Goal: Check status: Check status

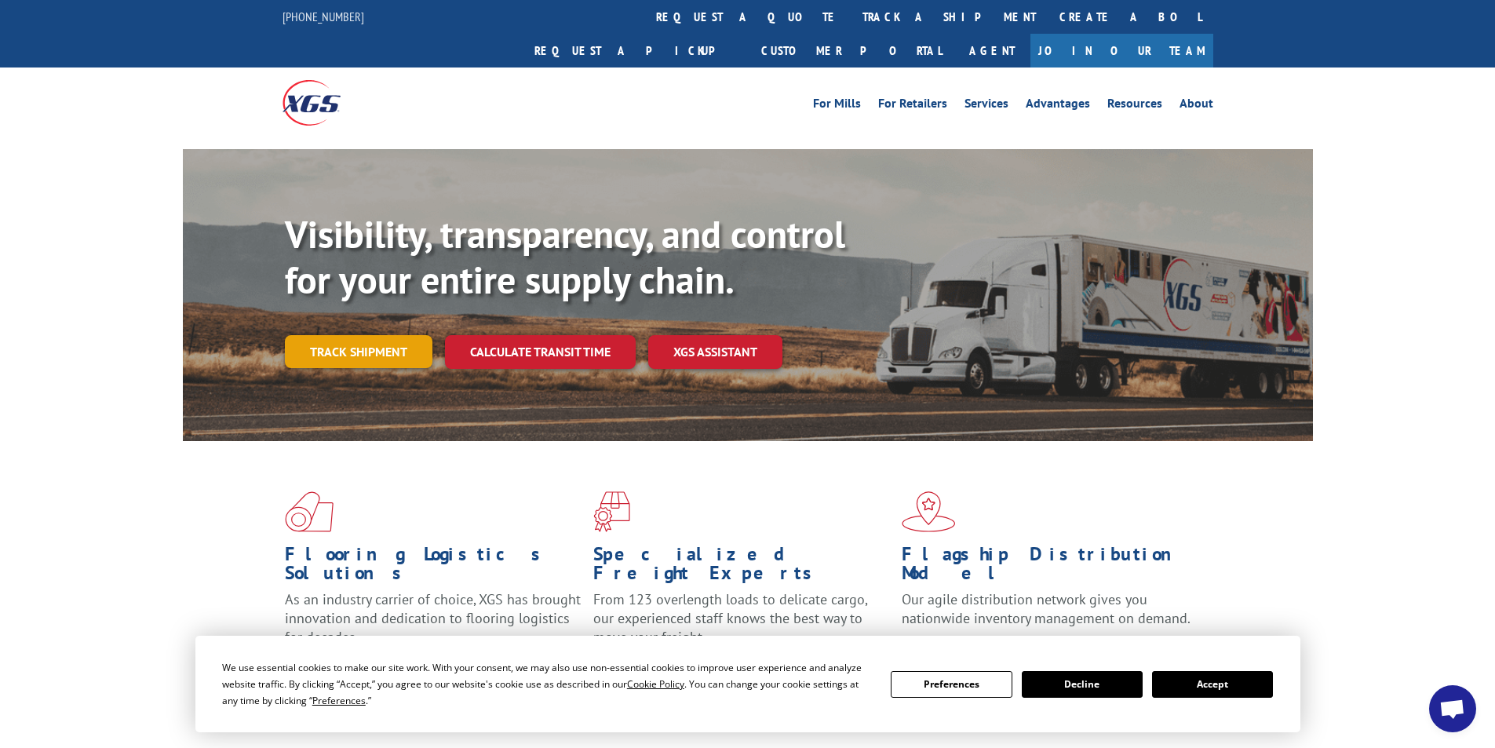
click at [396, 335] on link "Track shipment" at bounding box center [359, 351] width 148 height 33
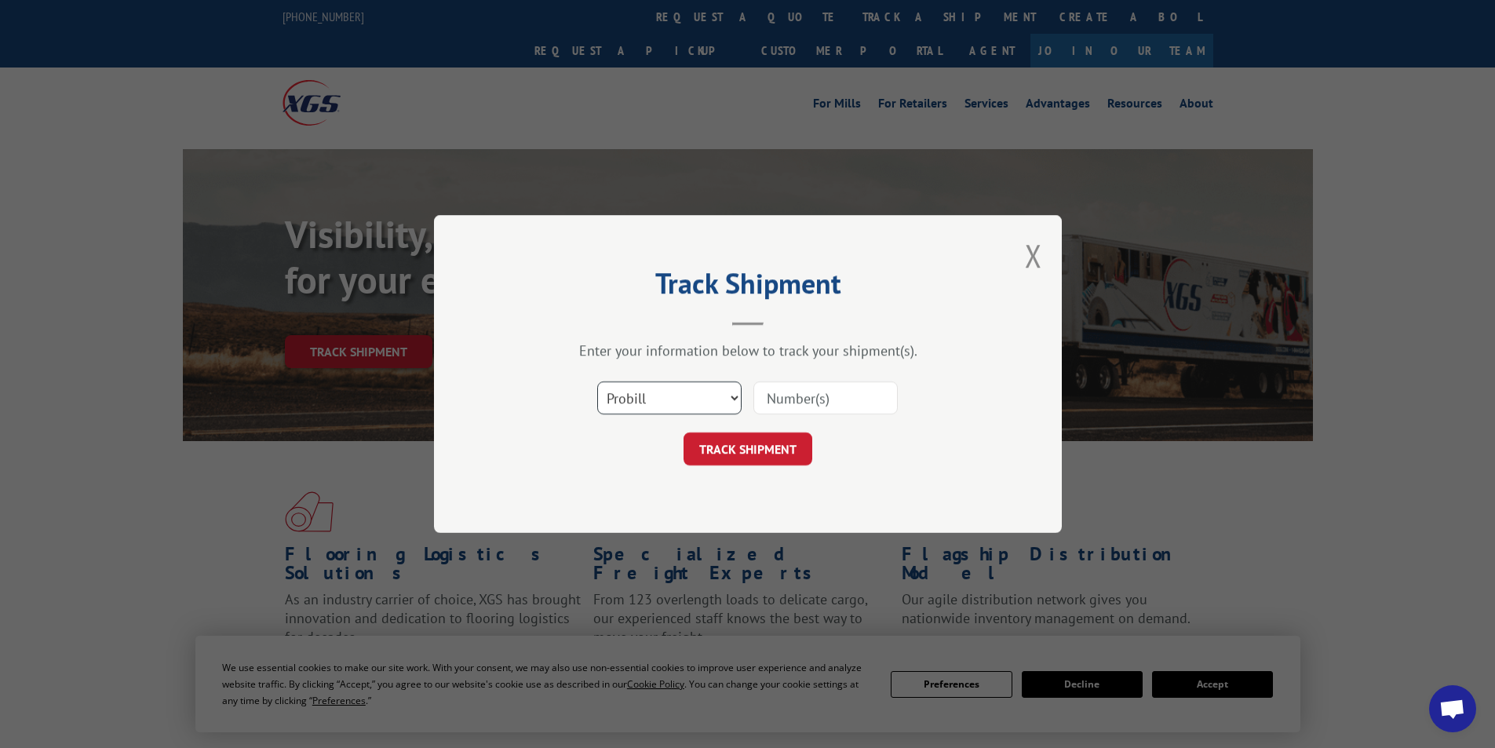
click at [690, 385] on select "Select category... Probill BOL PO" at bounding box center [669, 397] width 144 height 33
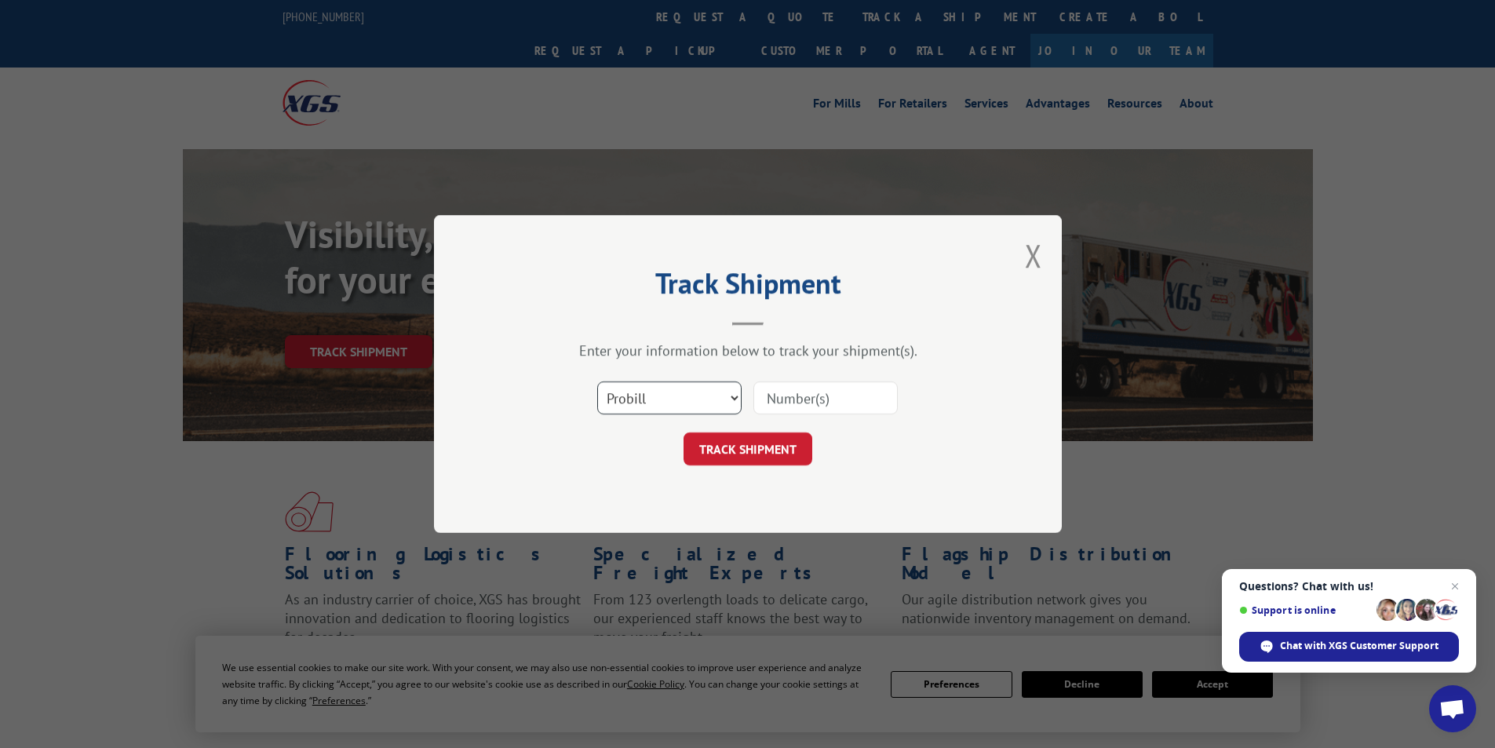
select select "bol"
click at [597, 381] on select "Select category... Probill BOL PO" at bounding box center [669, 397] width 144 height 33
click at [800, 406] on input at bounding box center [825, 397] width 144 height 33
paste input "AA04886070"
type input "AA04886070"
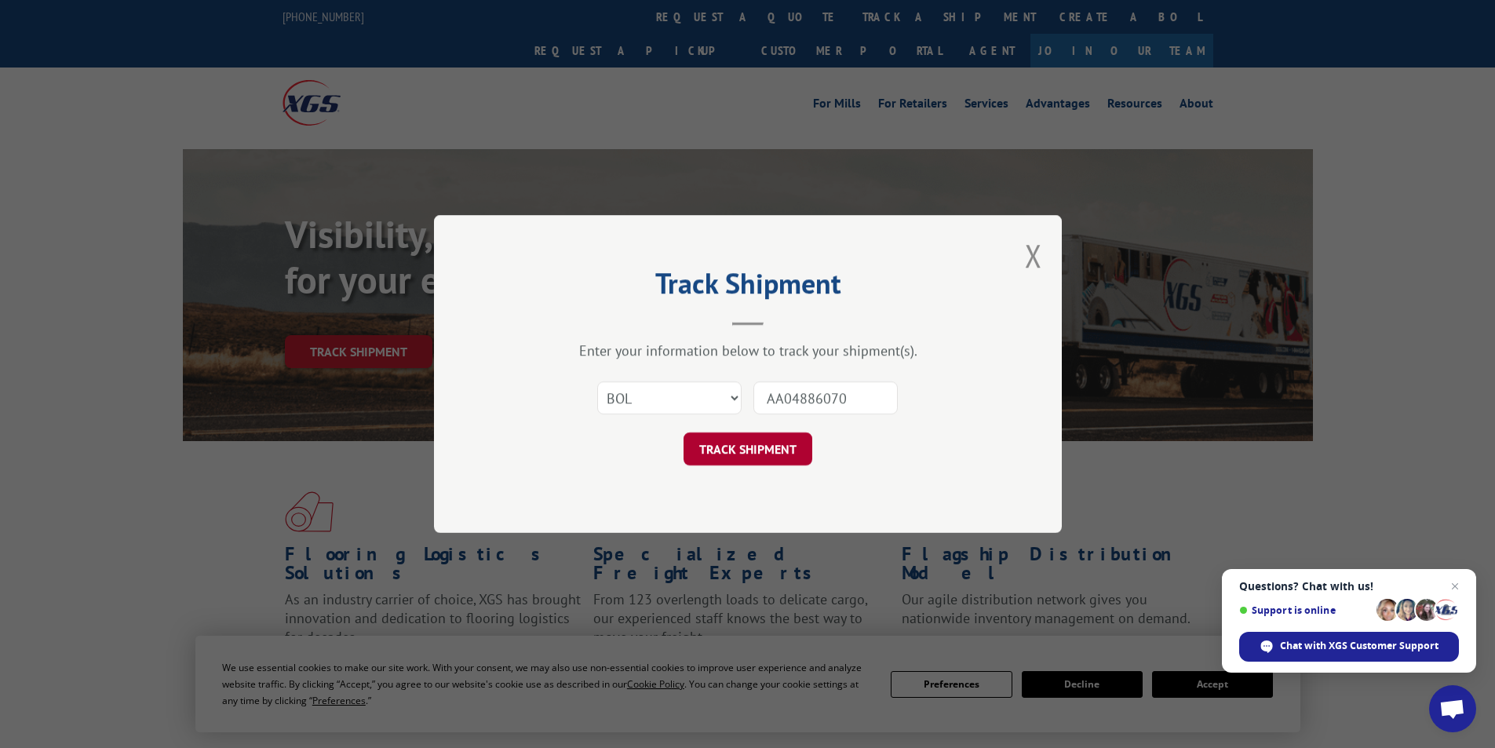
click at [767, 456] on button "TRACK SHIPMENT" at bounding box center [747, 448] width 129 height 33
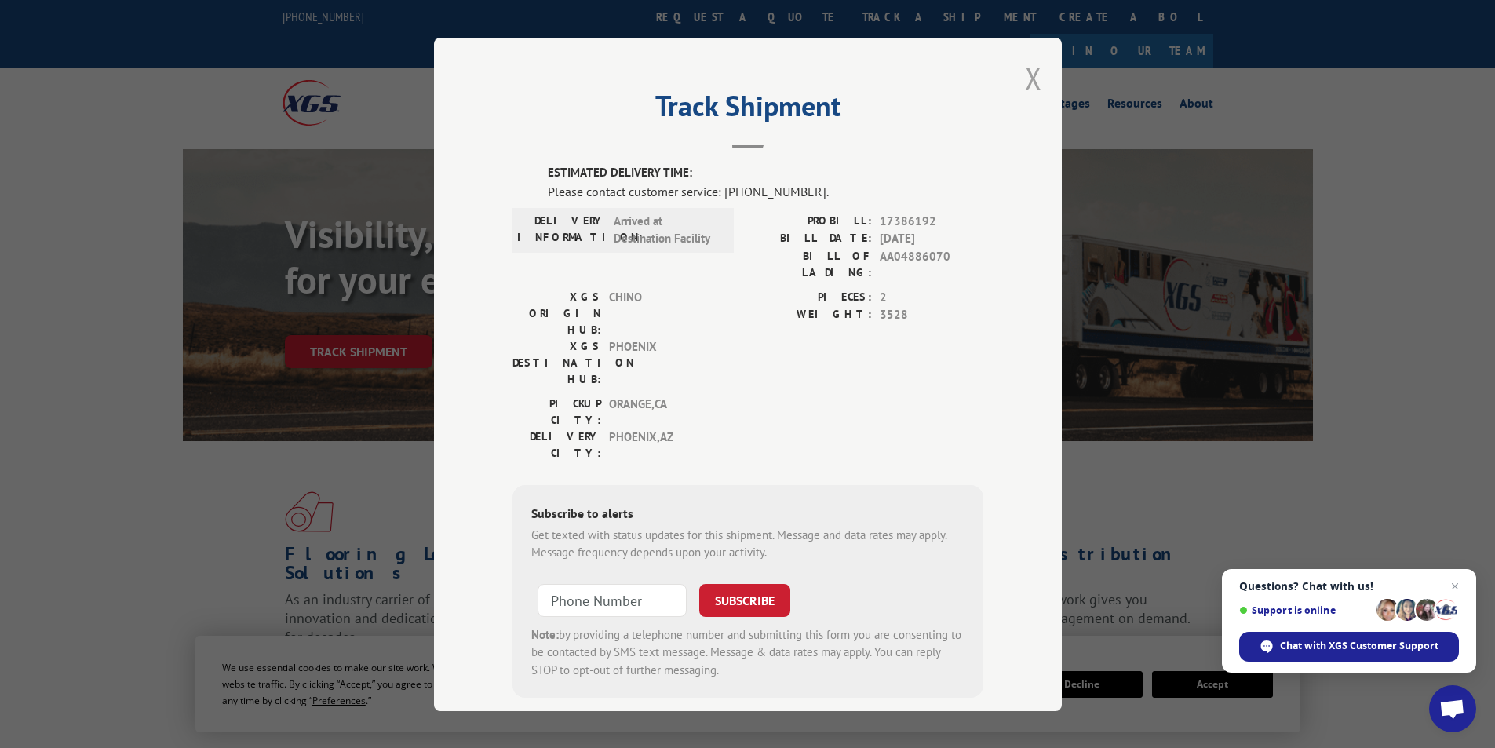
click at [1033, 82] on button "Close modal" at bounding box center [1033, 78] width 17 height 42
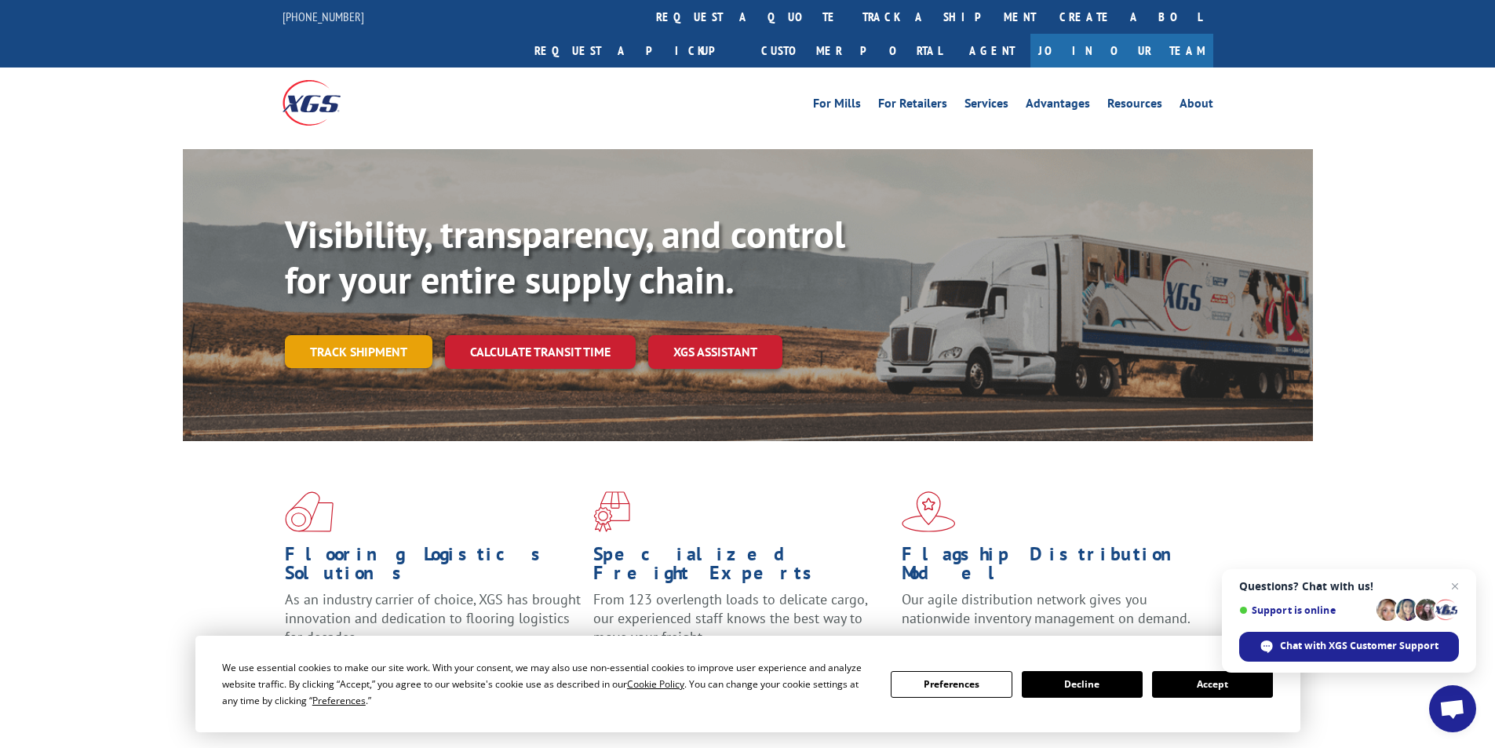
click at [360, 335] on link "Track shipment" at bounding box center [359, 351] width 148 height 33
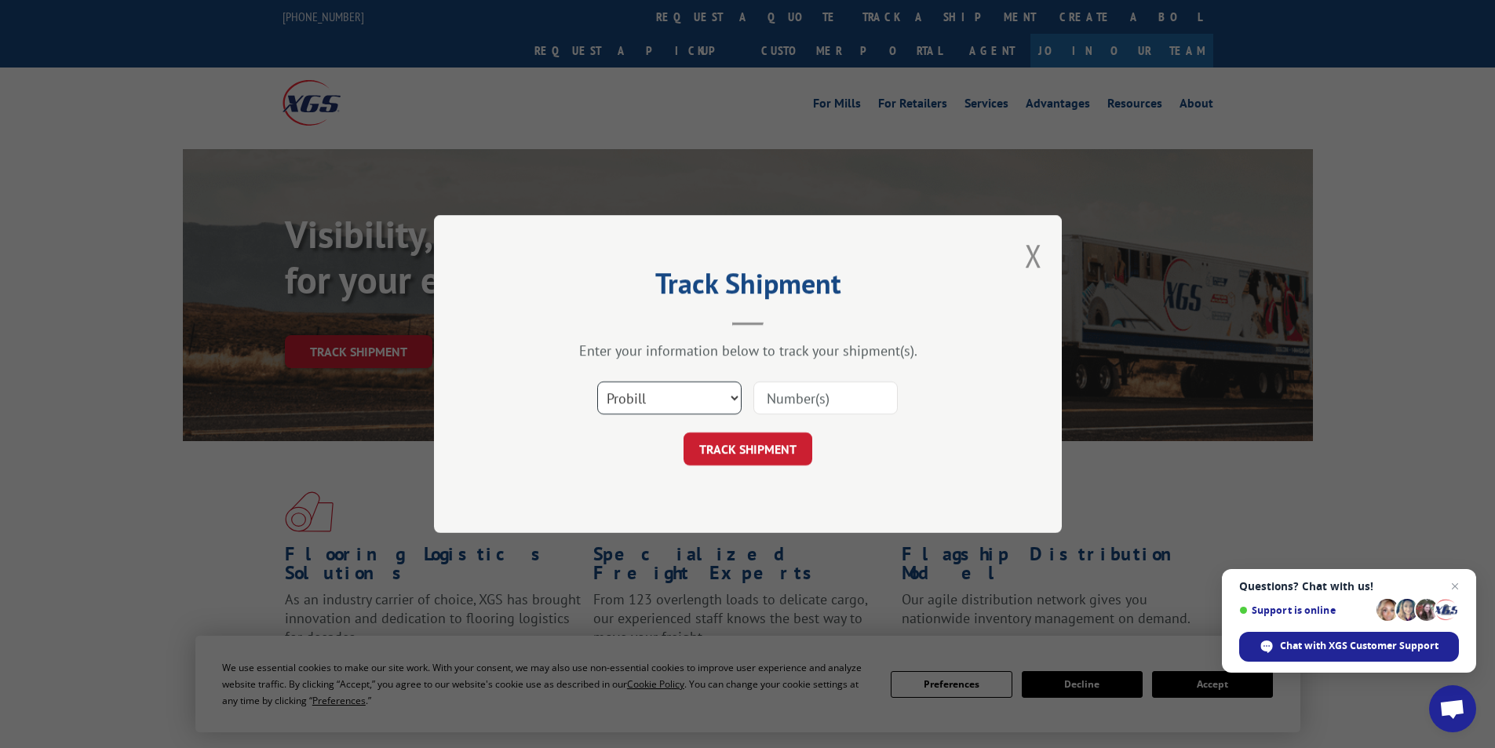
click at [727, 401] on select "Select category... Probill BOL PO" at bounding box center [669, 397] width 144 height 33
select select "po"
click at [597, 381] on select "Select category... Probill BOL PO" at bounding box center [669, 397] width 144 height 33
click at [799, 402] on input at bounding box center [825, 397] width 144 height 33
paste input "80563743"
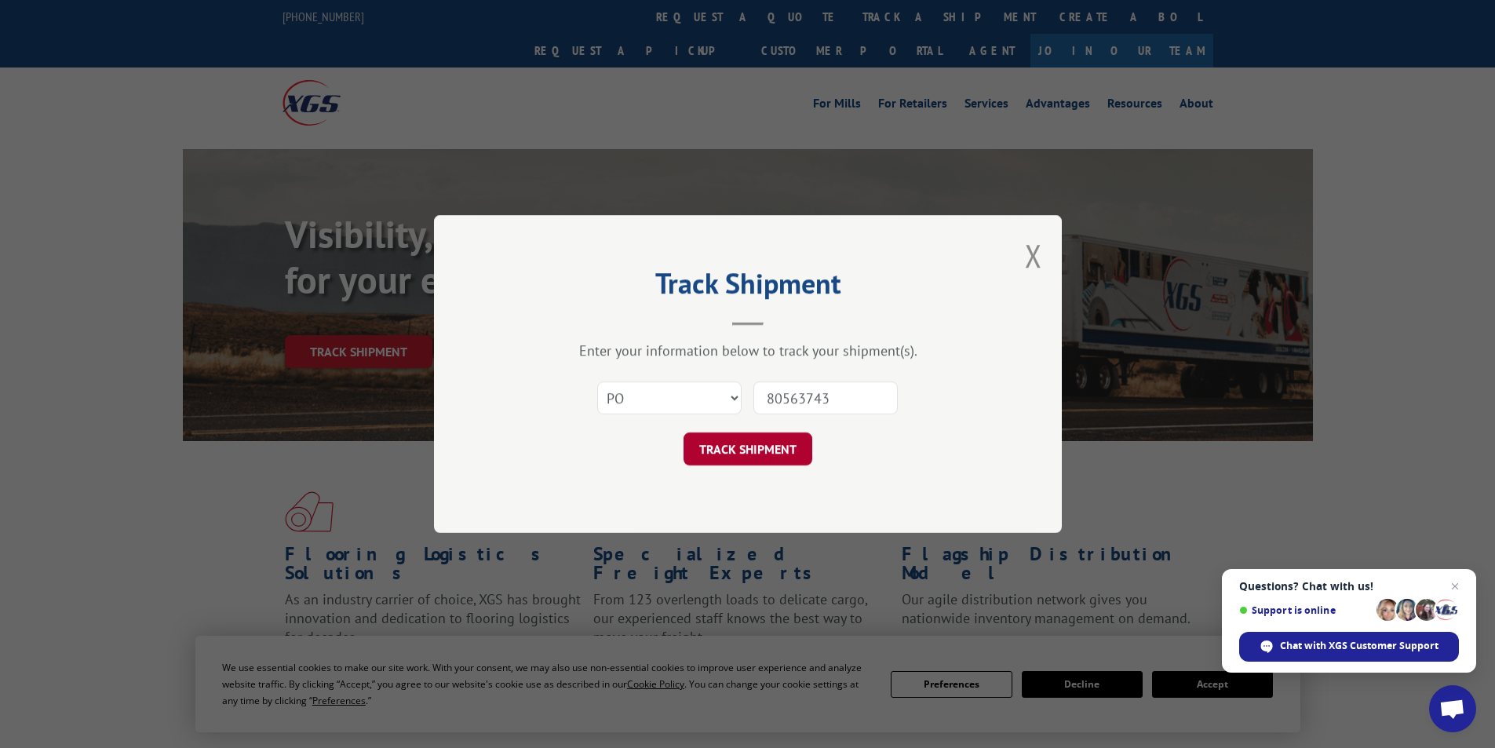
type input "80563743"
click at [760, 460] on button "TRACK SHIPMENT" at bounding box center [747, 448] width 129 height 33
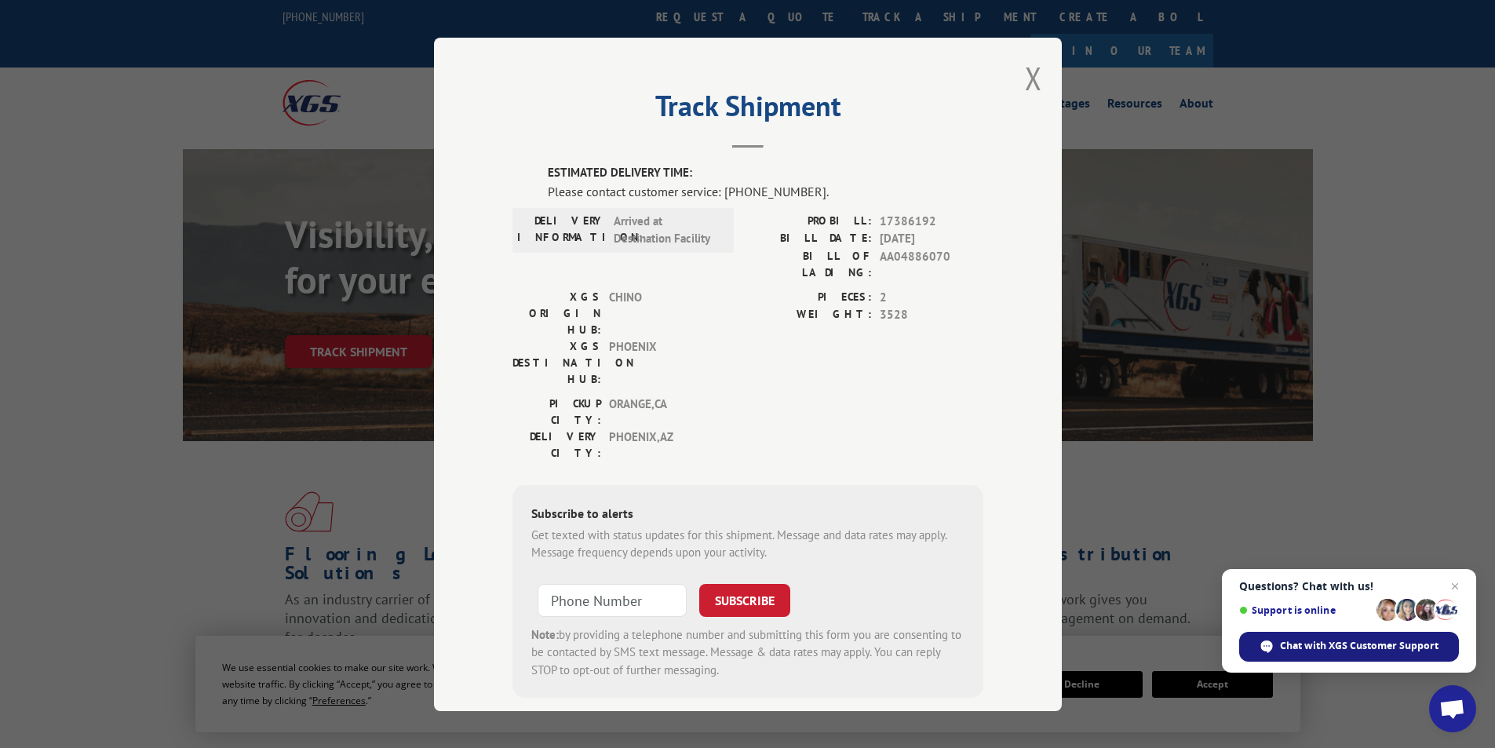
click at [1360, 644] on span "Chat with XGS Customer Support" at bounding box center [1359, 646] width 158 height 14
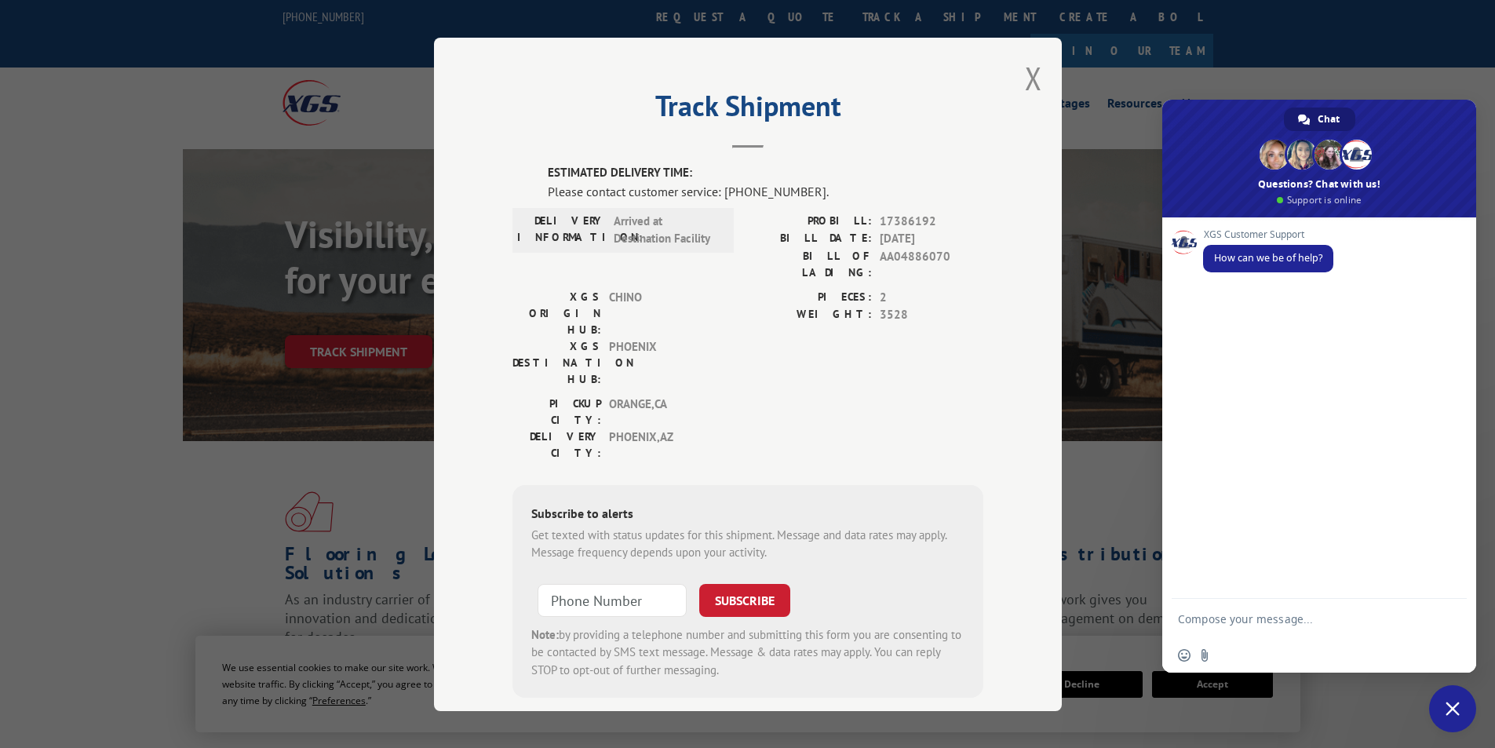
click at [1247, 618] on textarea "Compose your message..." at bounding box center [1303, 618] width 251 height 39
type textarea "hi"
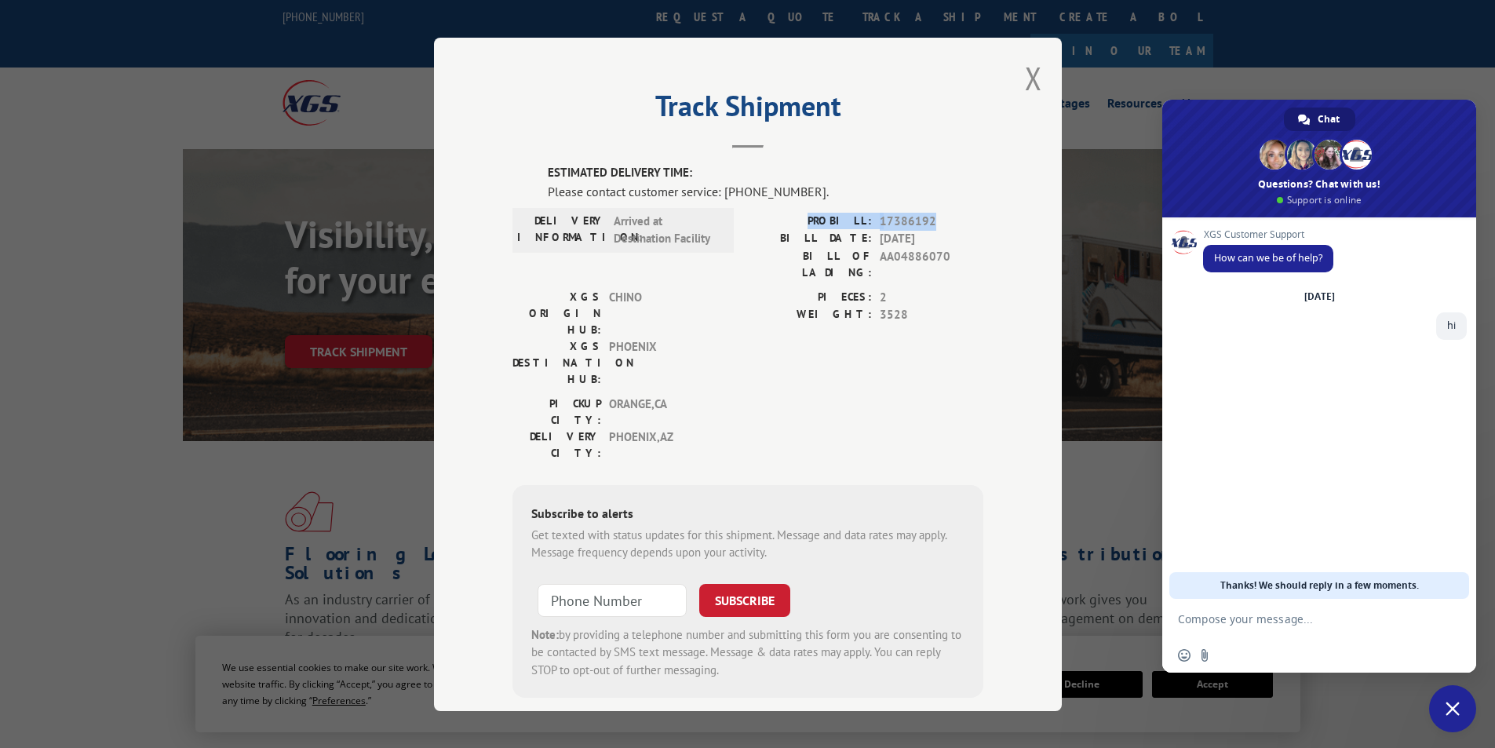
drag, startPoint x: 824, startPoint y: 222, endPoint x: 936, endPoint y: 220, distance: 112.2
click at [936, 220] on div "PROBILL: 17386192" at bounding box center [865, 221] width 235 height 18
copy div "PROBILL: 17386192"
click at [1269, 617] on textarea "Compose your message..." at bounding box center [1303, 618] width 251 height 39
paste textarea "PROBILL: 17386192"
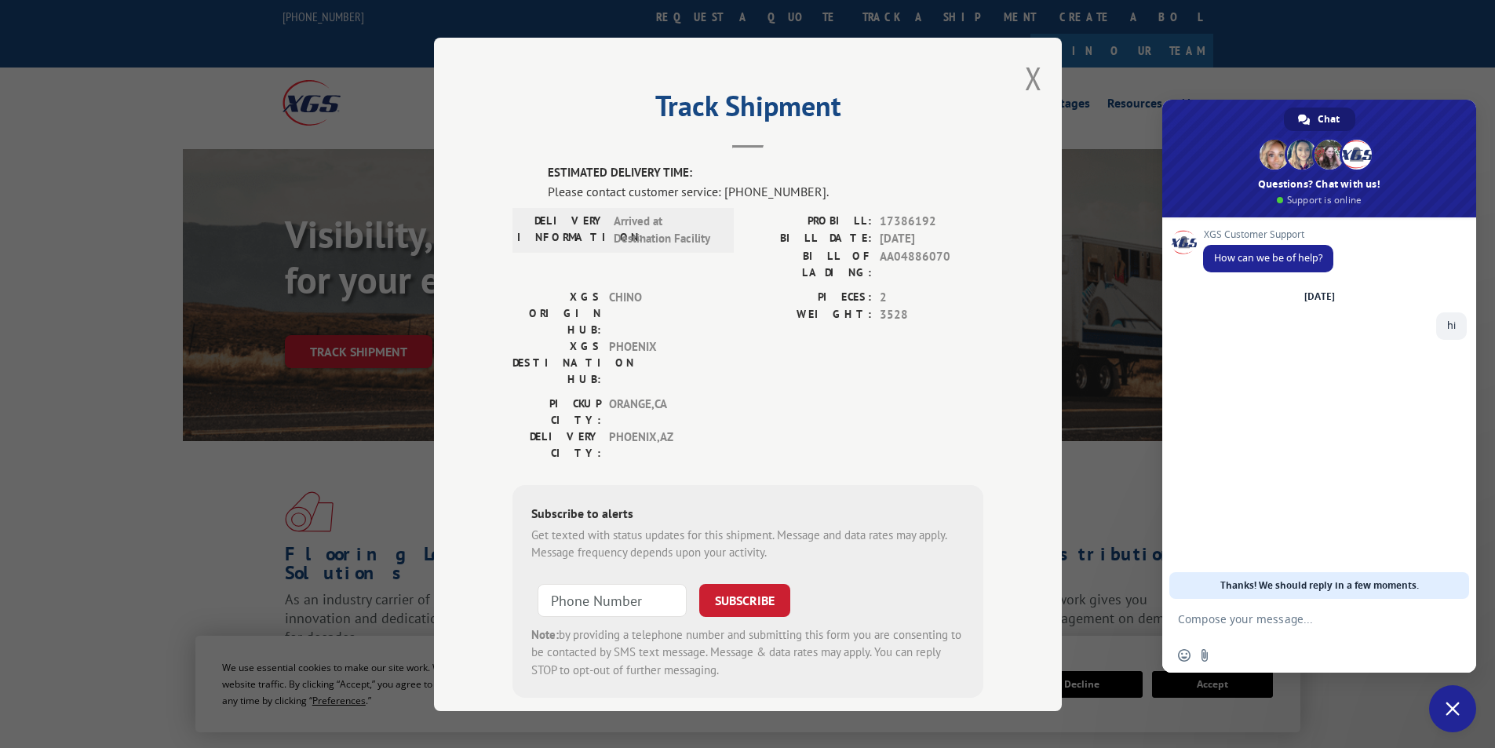
type textarea "PROBILL: 17386192"
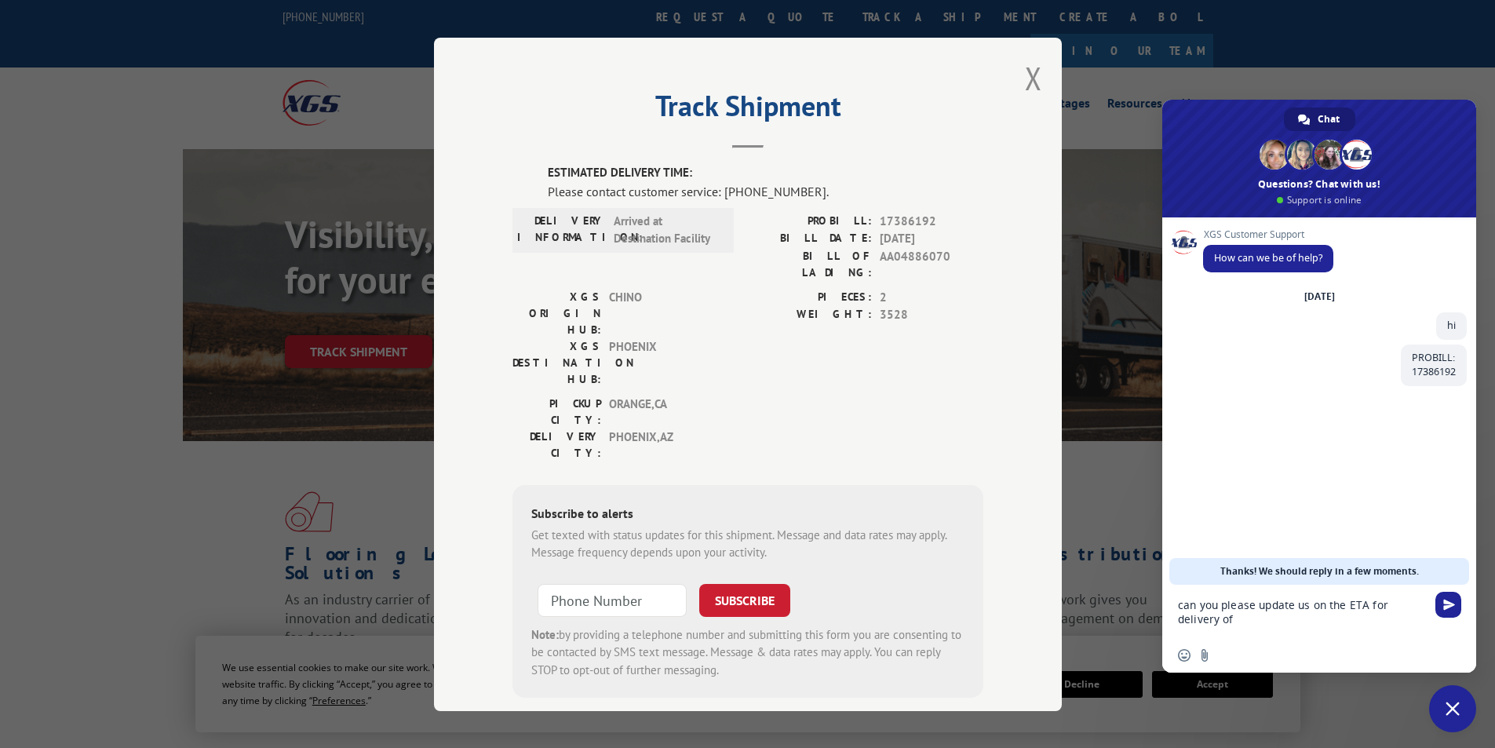
paste textarea "PROBILL: 17386192"
type textarea "can you please update us on the ETA for delivery of PROBILL: 17386192"
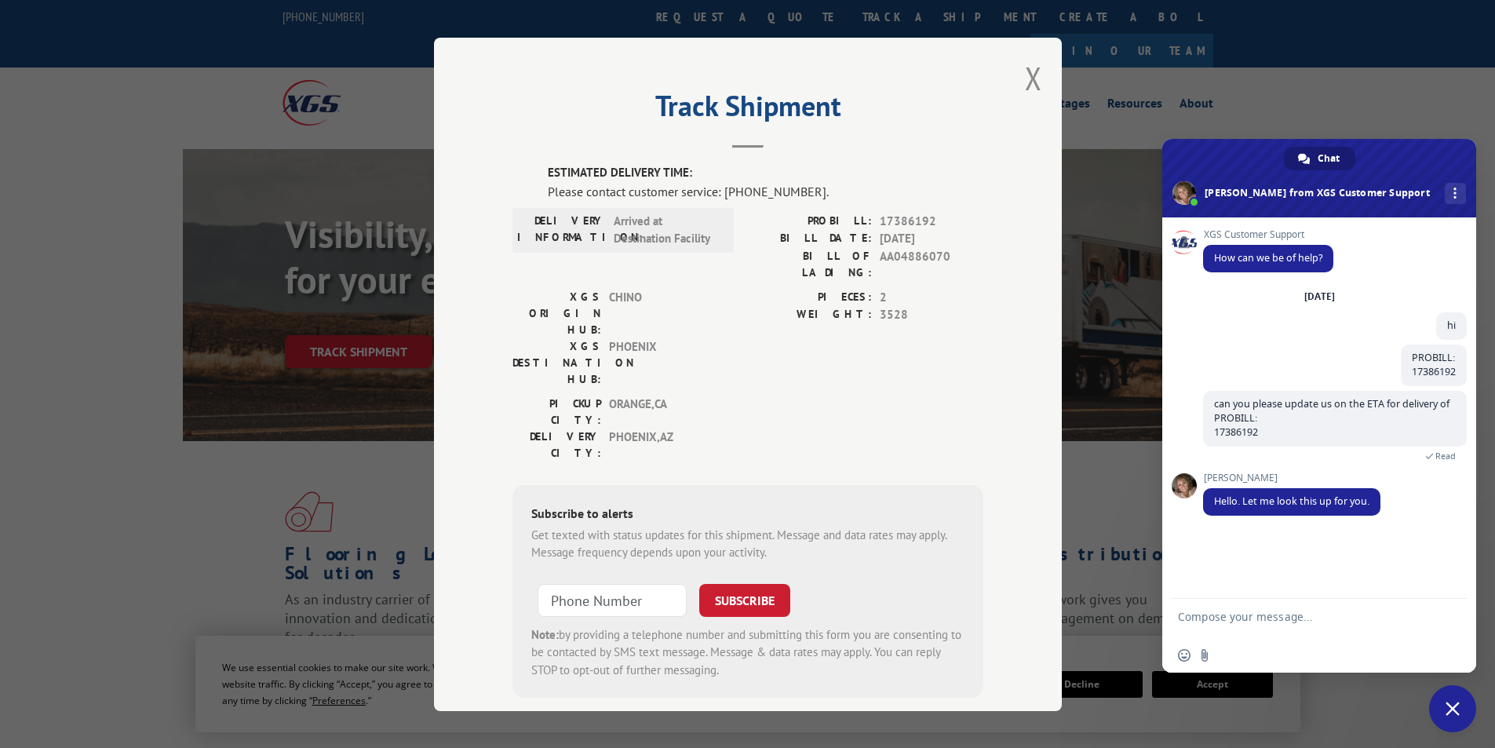
click at [1298, 605] on textarea "Compose your message..." at bounding box center [1303, 618] width 251 height 39
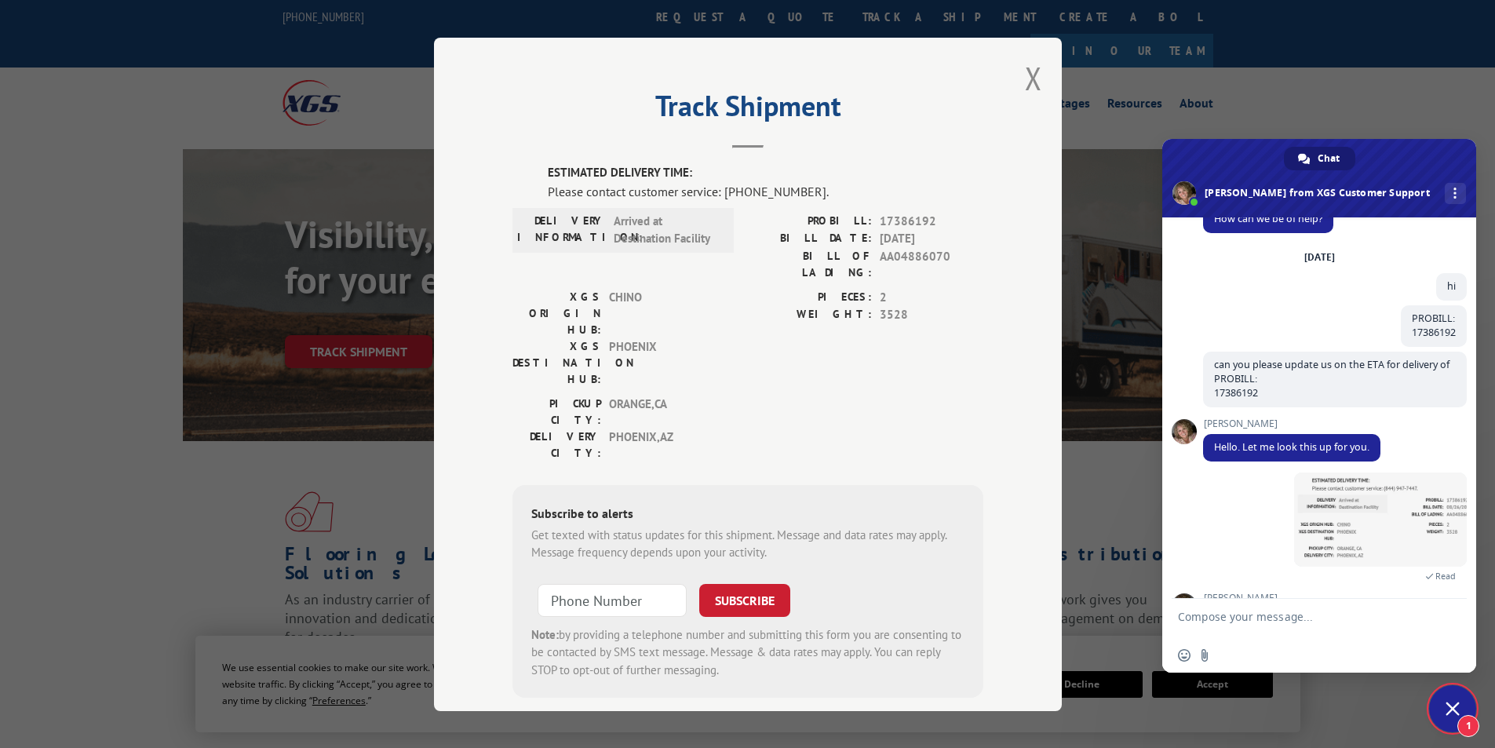
scroll to position [93, 0]
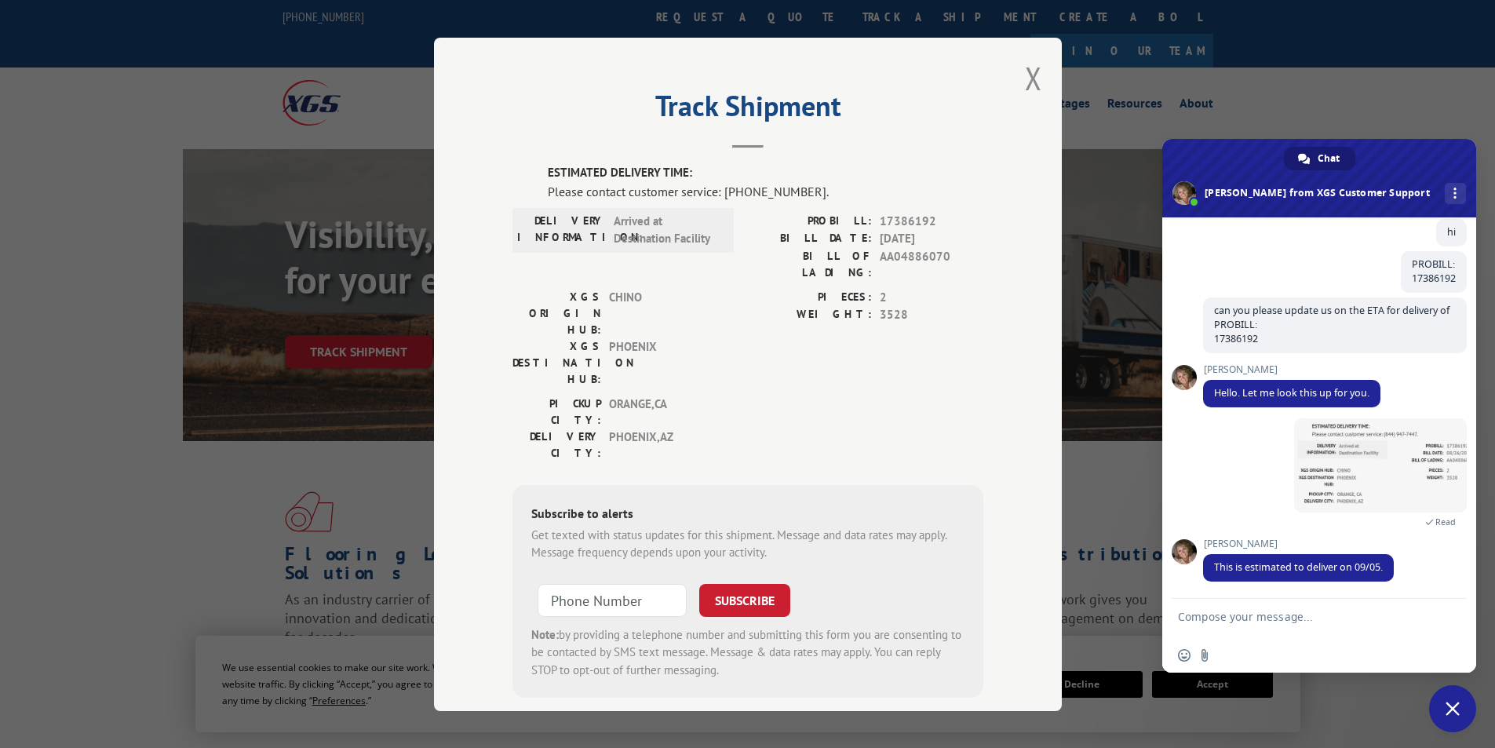
drag, startPoint x: 1359, startPoint y: 91, endPoint x: 1278, endPoint y: 70, distance: 83.5
click at [1359, 91] on div "Track Shipment ESTIMATED DELIVERY TIME: Please contact customer service: [PHONE…" at bounding box center [747, 374] width 1495 height 748
